Goal: Transaction & Acquisition: Download file/media

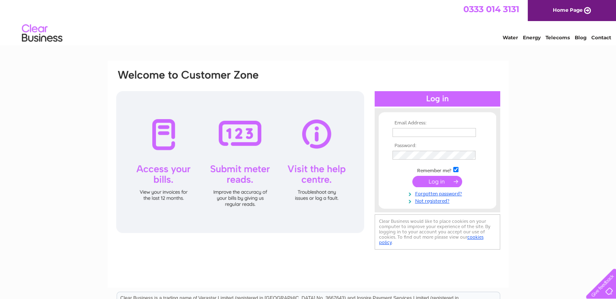
type input "[EMAIL_ADDRESS][DOMAIN_NAME]"
click at [440, 184] on input "submit" at bounding box center [437, 181] width 50 height 11
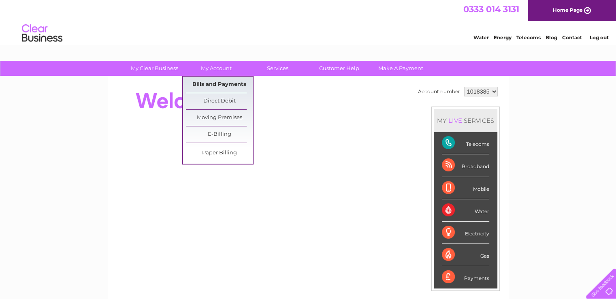
click at [215, 79] on link "Bills and Payments" at bounding box center [219, 85] width 67 height 16
click at [215, 83] on link "Bills and Payments" at bounding box center [219, 85] width 67 height 16
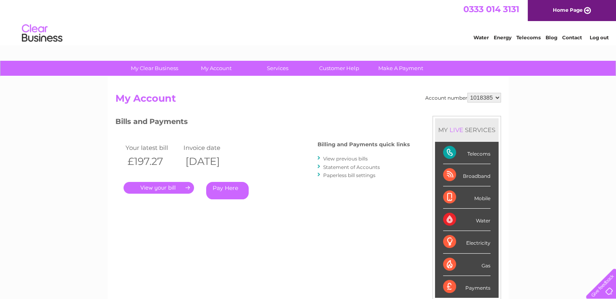
click at [181, 184] on link "." at bounding box center [158, 188] width 70 height 12
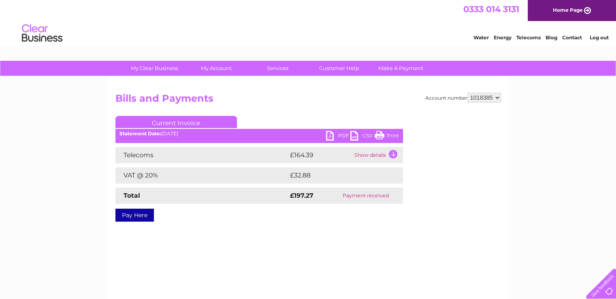
click at [336, 135] on link "PDF" at bounding box center [338, 137] width 24 height 12
